Goal: Task Accomplishment & Management: Use online tool/utility

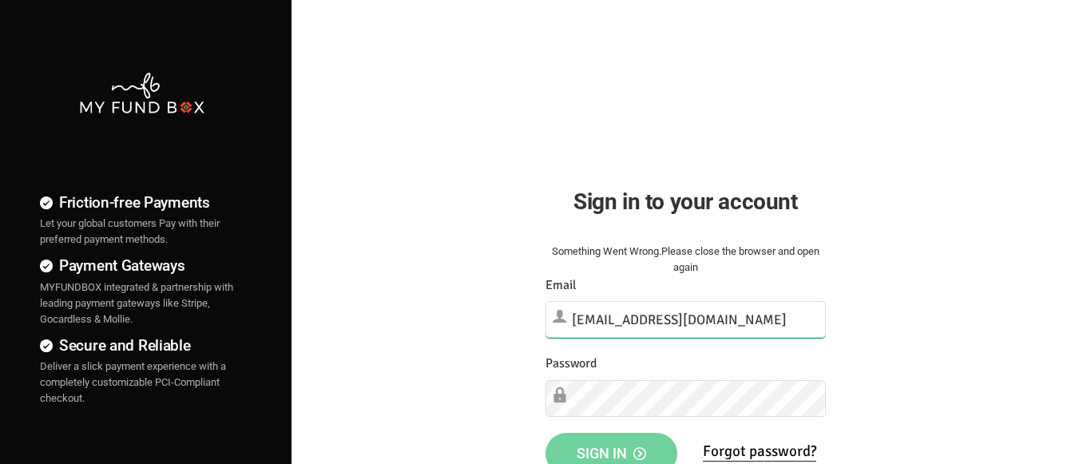
type input "[EMAIL_ADDRESS][DOMAIN_NAME]"
click at [611, 446] on span "Sign in" at bounding box center [610, 453] width 69 height 17
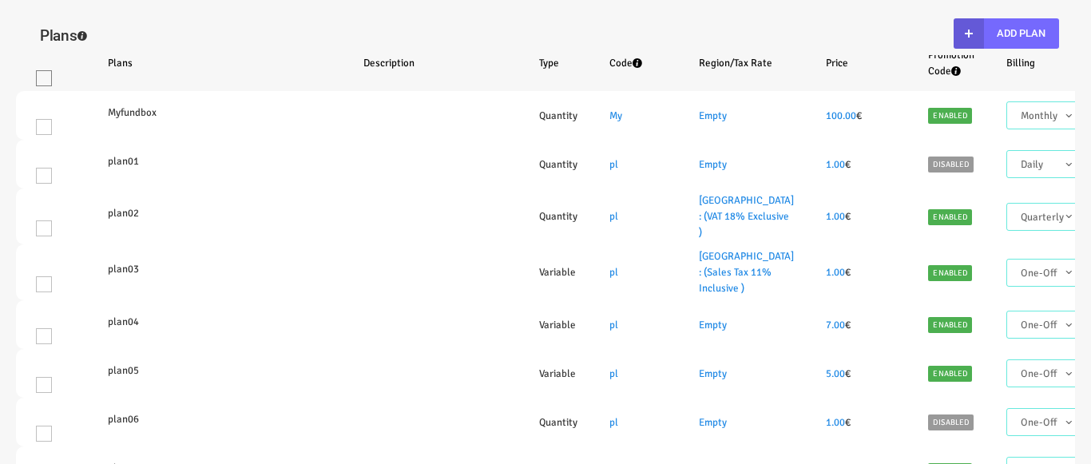
select select "100"
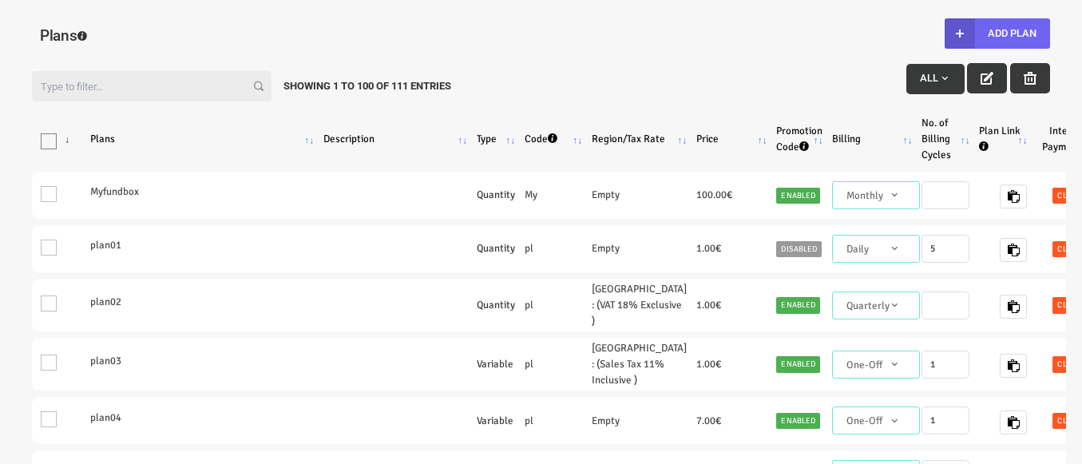
click at [996, 34] on button "Add Plan" at bounding box center [997, 33] width 105 height 30
type input "100"
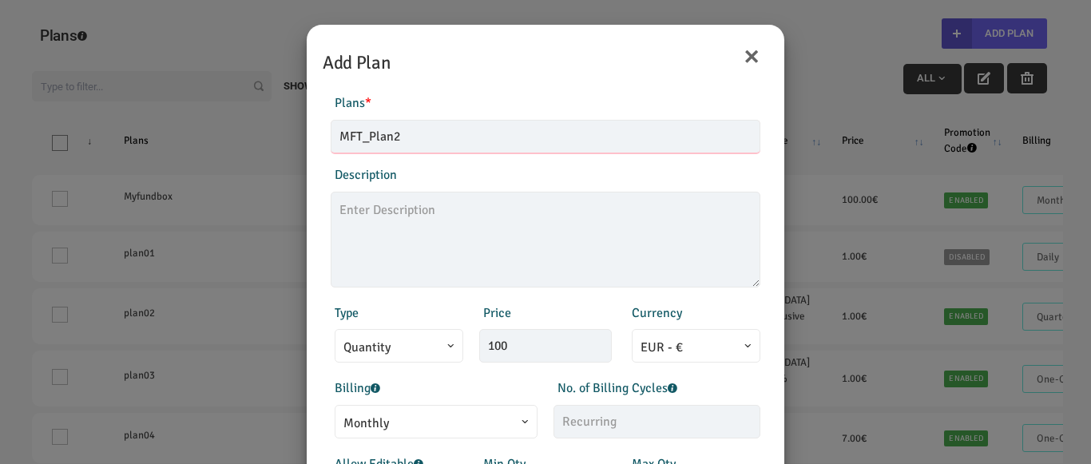
type input "MFT_Plan2"
type textarea "MFT_Plan2_description"
